Goal: Task Accomplishment & Management: Use online tool/utility

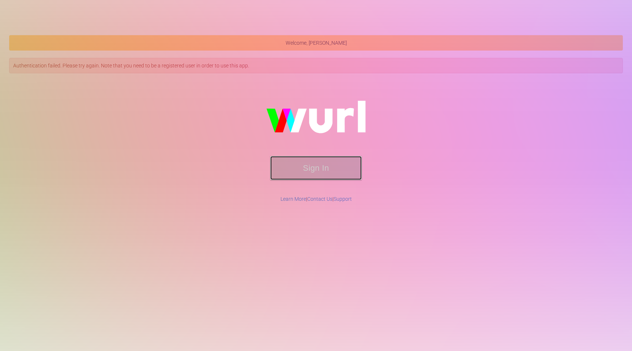
click at [322, 167] on button "Sign In" at bounding box center [315, 168] width 91 height 24
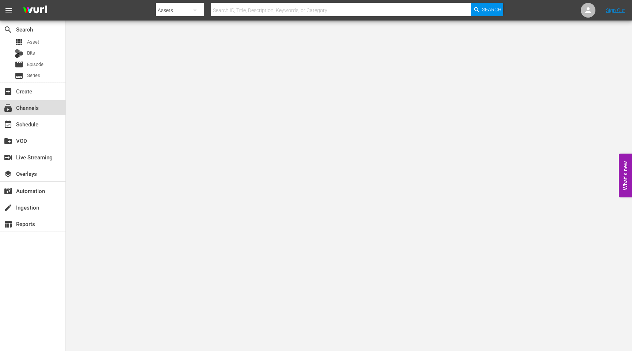
click at [28, 110] on div "subscriptions Channels" at bounding box center [20, 106] width 41 height 7
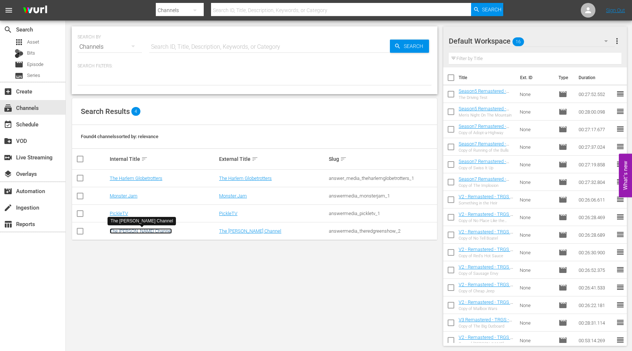
click at [131, 231] on link "The [PERSON_NAME] Channel" at bounding box center [141, 230] width 62 height 5
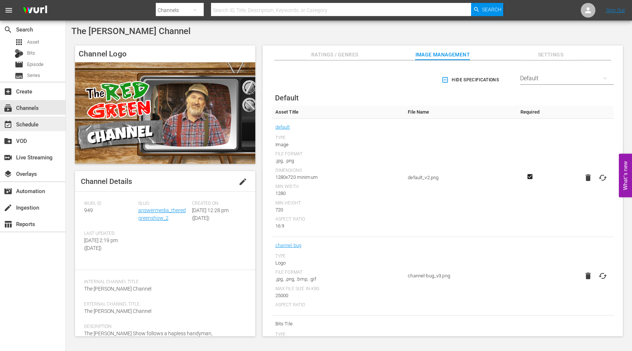
click at [35, 126] on div "event_available Schedule" at bounding box center [20, 123] width 41 height 7
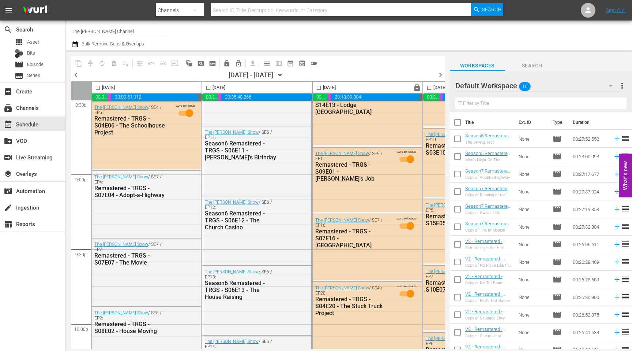
scroll to position [3059, 0]
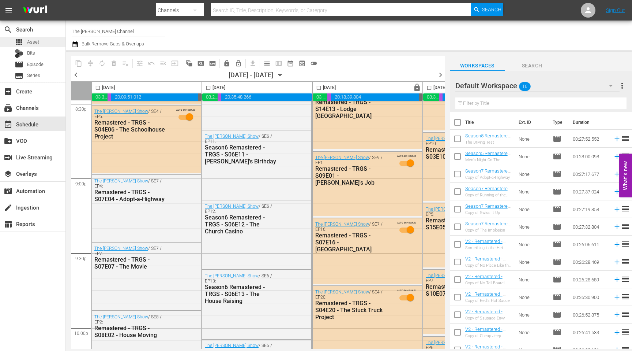
click at [35, 41] on span "Asset" at bounding box center [33, 41] width 12 height 7
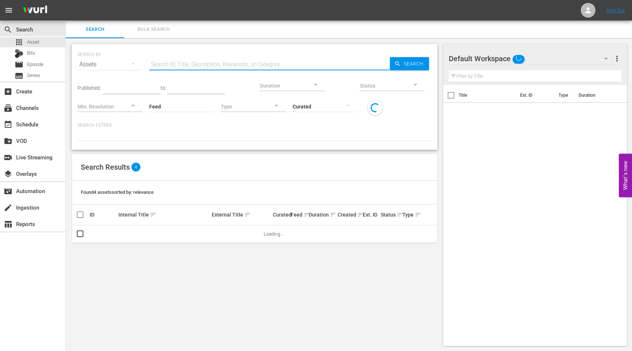
click at [217, 64] on input "text" at bounding box center [269, 65] width 241 height 18
type input "[PERSON_NAME]"
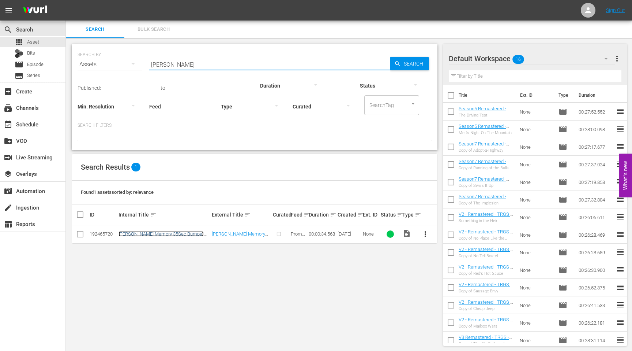
click at [150, 233] on link "[PERSON_NAME] Memory 35Sec Bumper V2" at bounding box center [161, 236] width 85 height 11
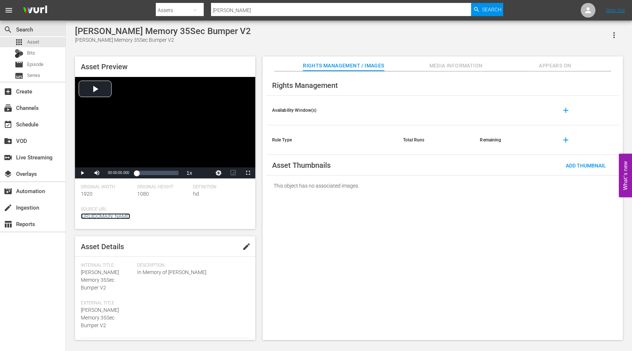
click at [130, 215] on link "[URL][DOMAIN_NAME]" at bounding box center [105, 216] width 49 height 6
